Goal: Navigation & Orientation: Go to known website

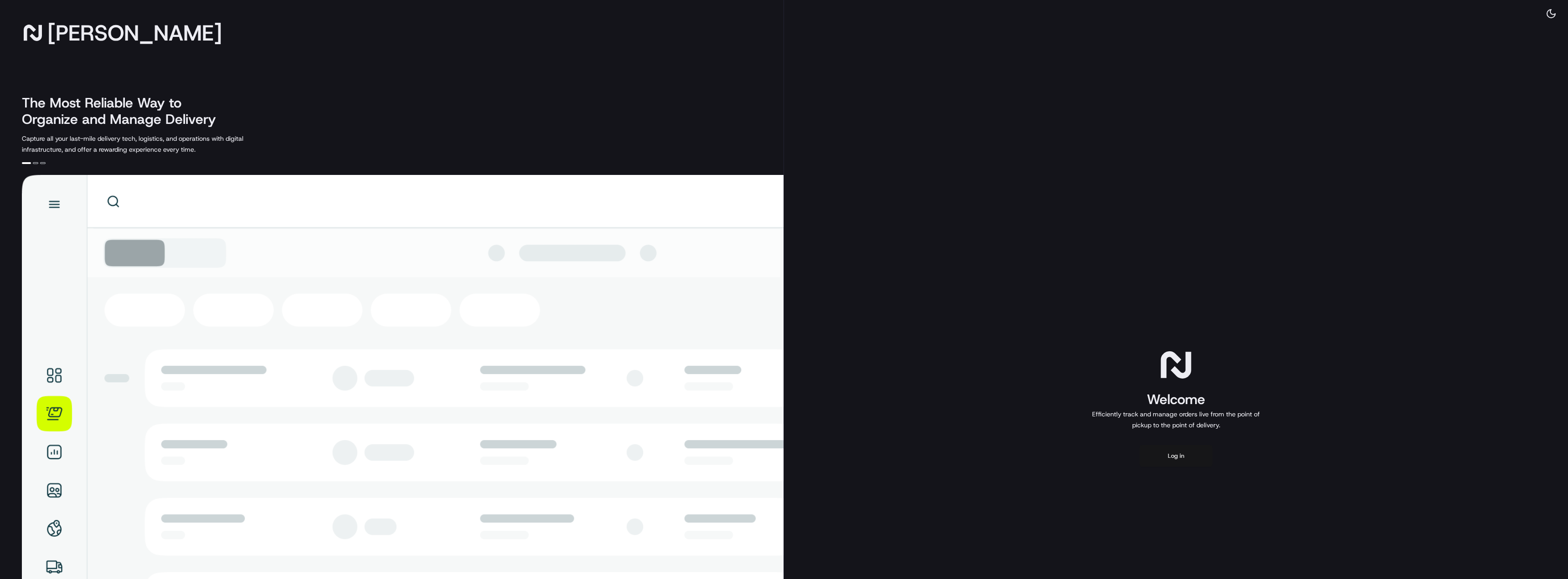
click at [1179, 455] on button "Log in" at bounding box center [1176, 455] width 73 height 22
